Goal: Obtain resource: Obtain resource

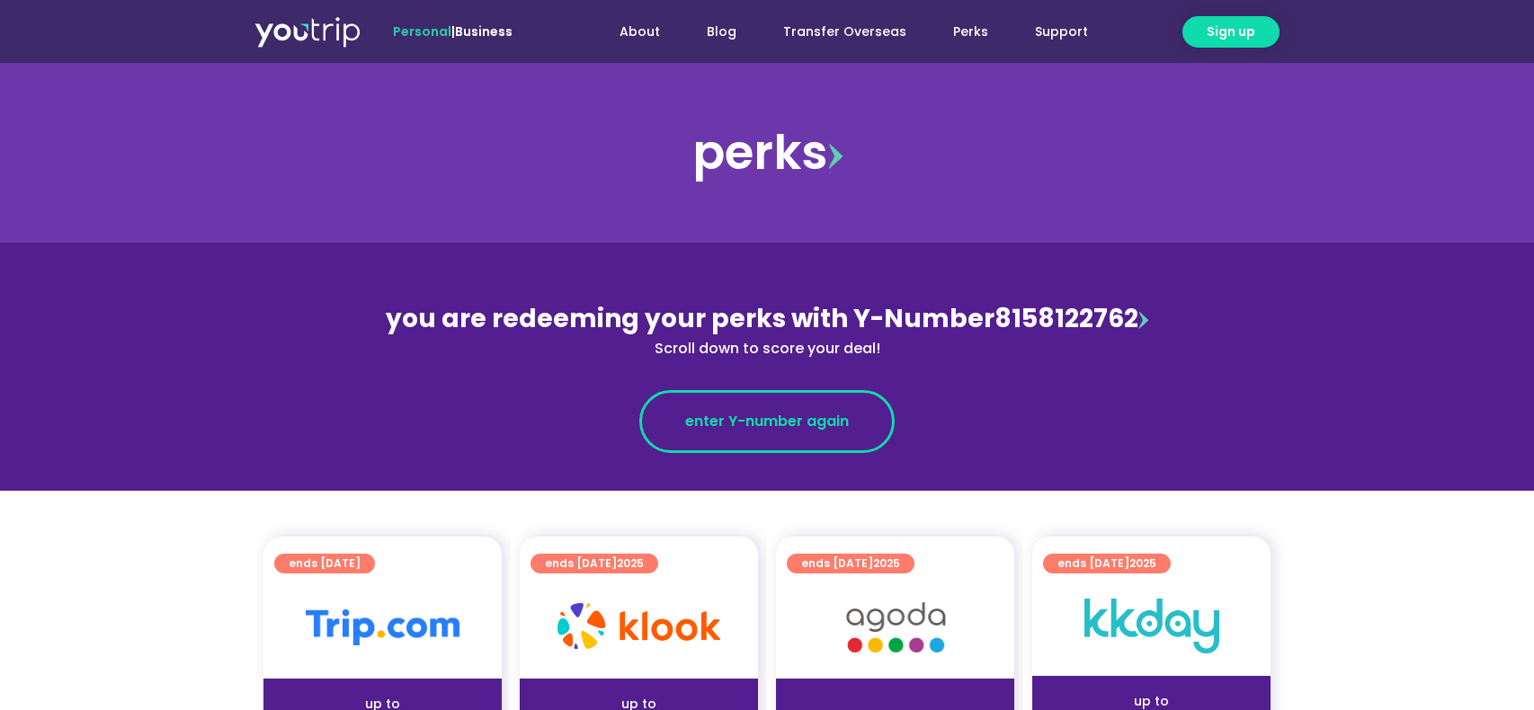
click at [814, 430] on span "enter Y-number again" at bounding box center [767, 422] width 164 height 22
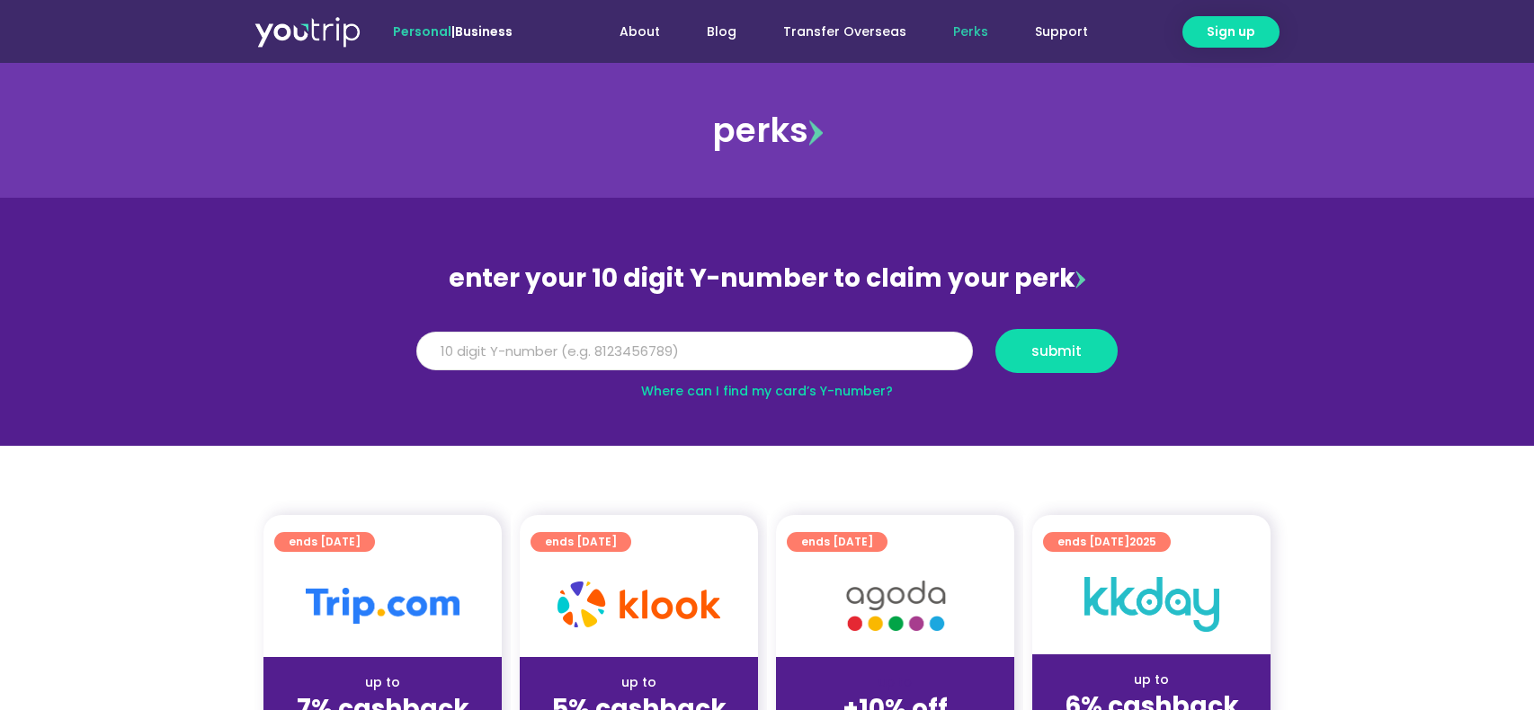
click at [784, 350] on input "Y Number" at bounding box center [694, 352] width 556 height 40
paste input "8158122762"
type input "8158122762"
click at [1027, 353] on span "submit" at bounding box center [1056, 350] width 92 height 13
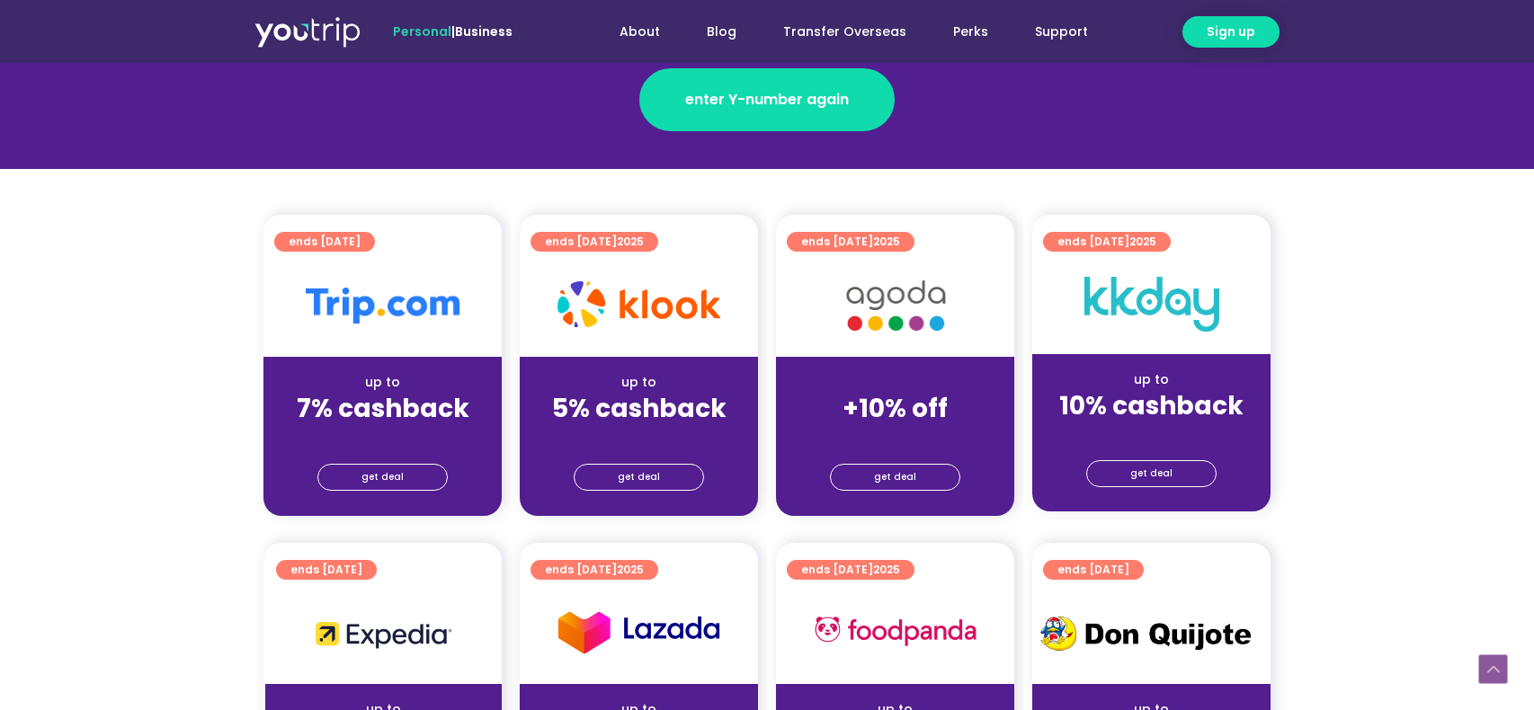
scroll to position [323, 0]
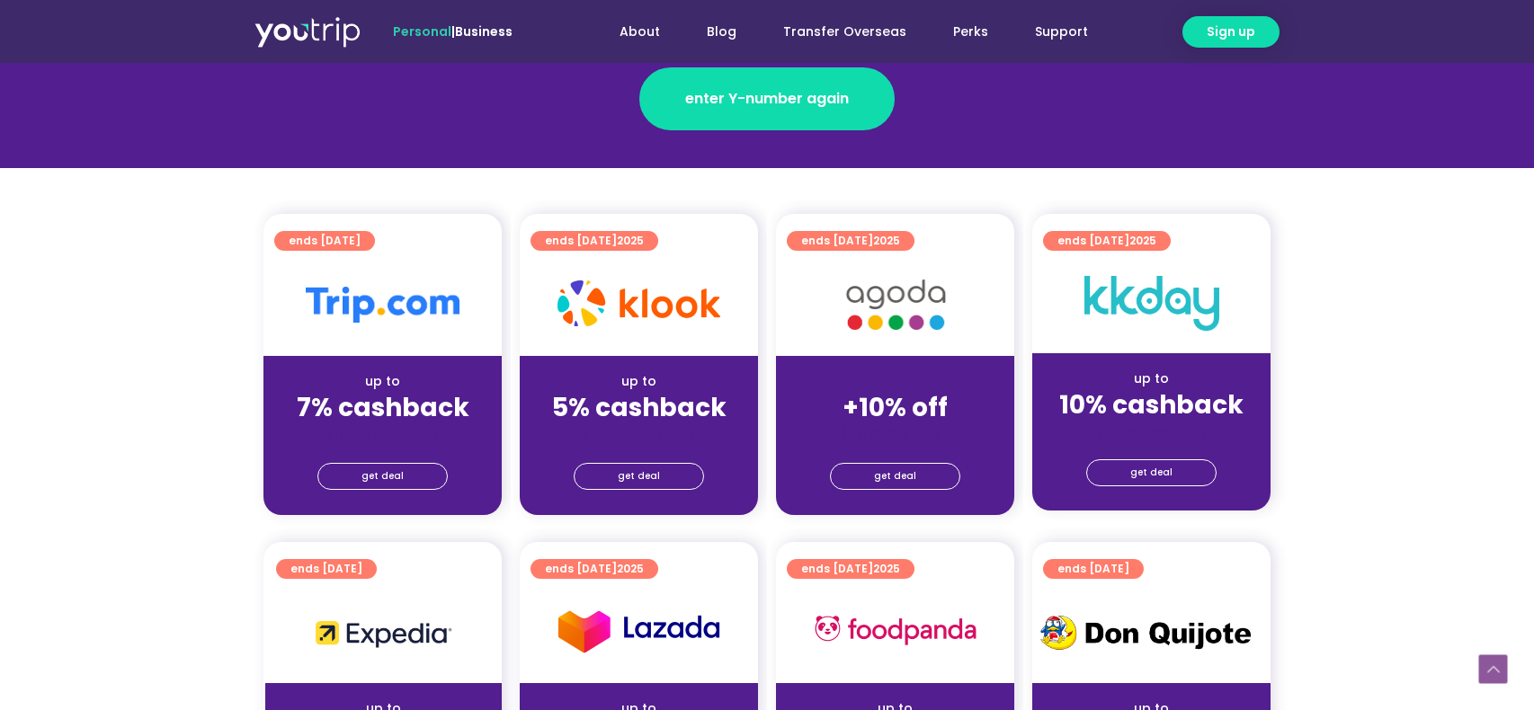
click at [930, 311] on img at bounding box center [895, 305] width 144 height 74
click at [895, 482] on span "get deal" at bounding box center [895, 476] width 42 height 25
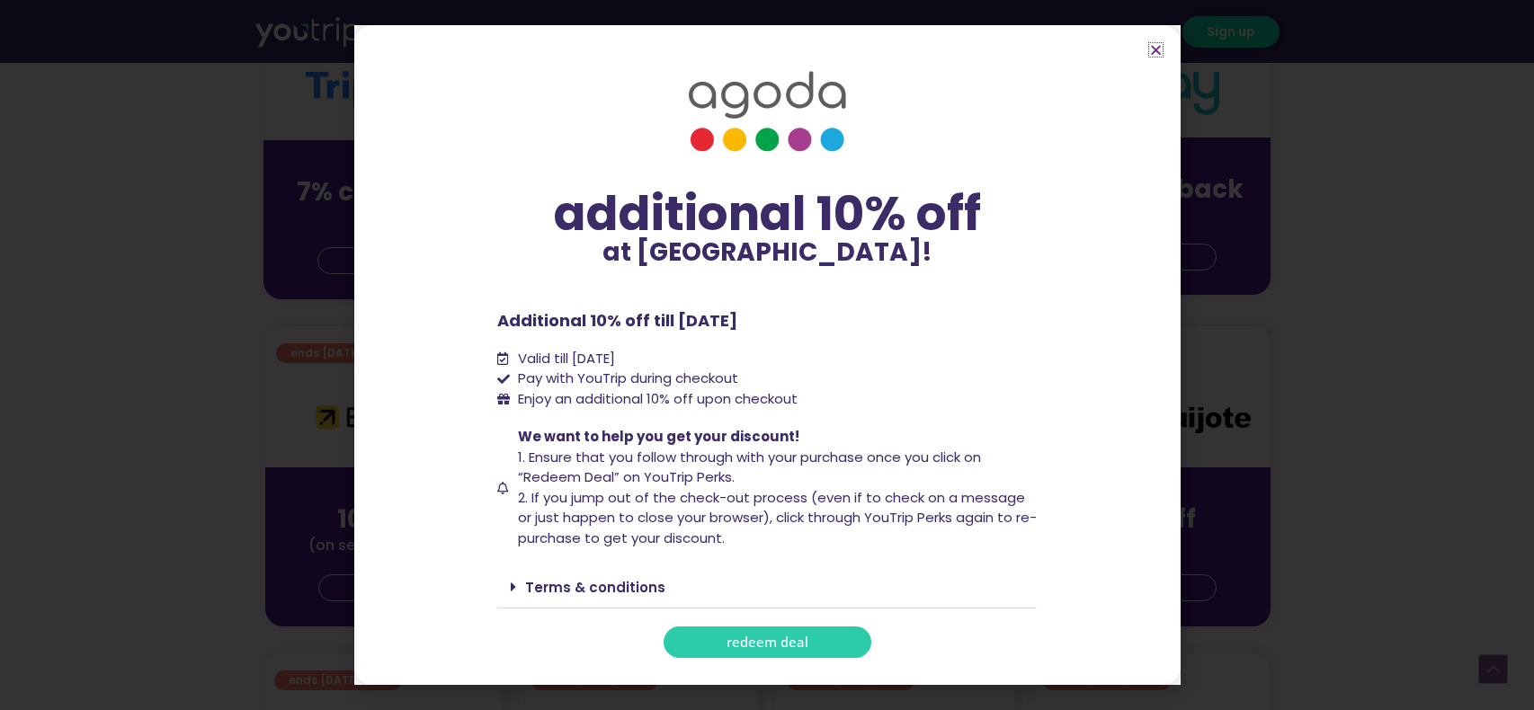
scroll to position [537, 1]
click at [800, 636] on span "redeem deal" at bounding box center [767, 642] width 82 height 13
